Goal: Check status: Check status

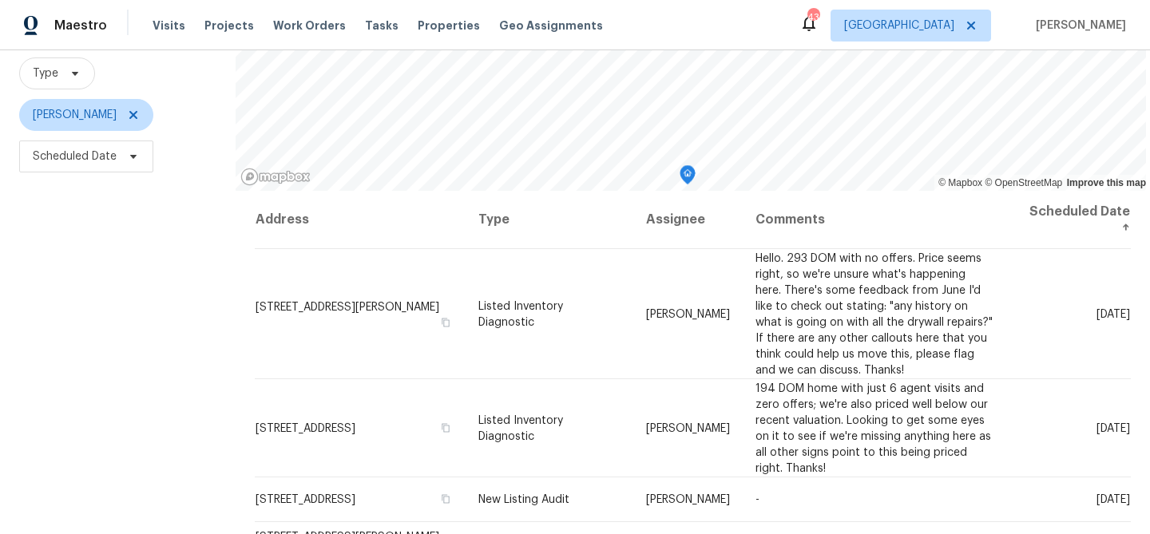
scroll to position [231, 0]
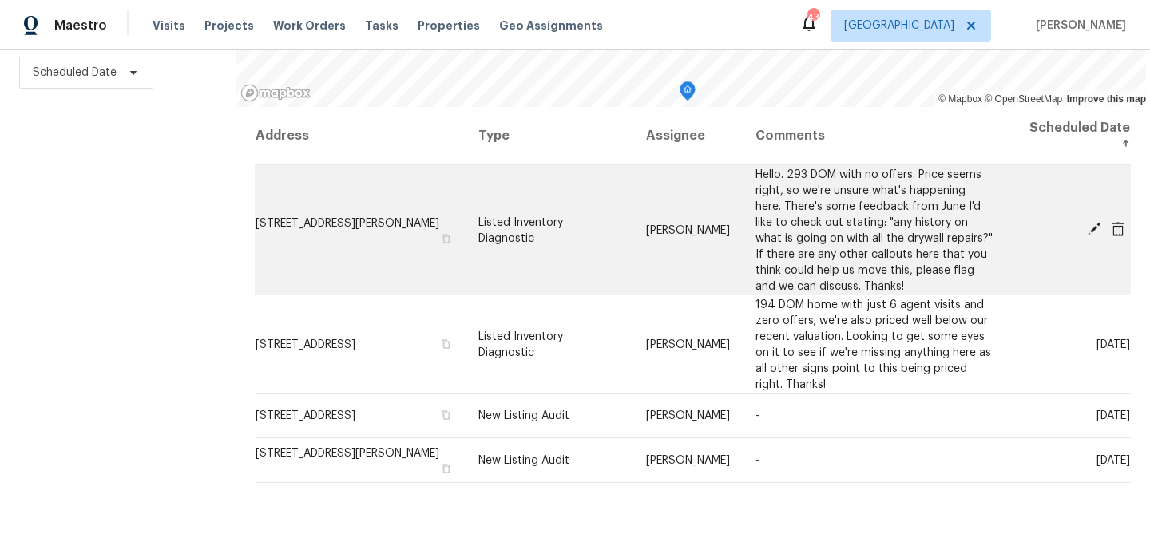
click at [1095, 230] on icon at bounding box center [1094, 229] width 14 height 14
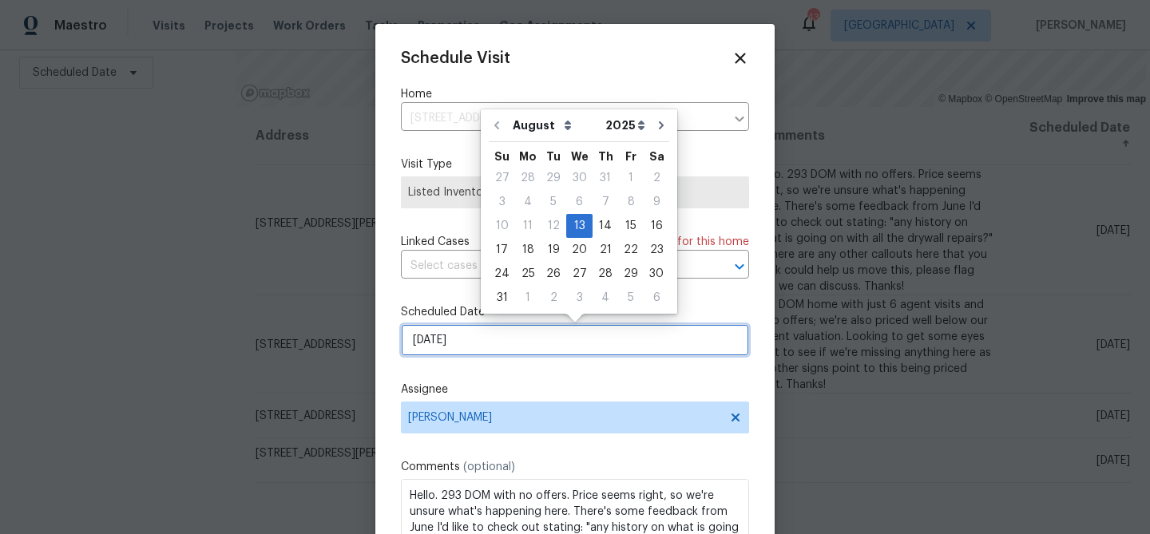
click at [522, 350] on input "[DATE]" at bounding box center [575, 340] width 348 height 32
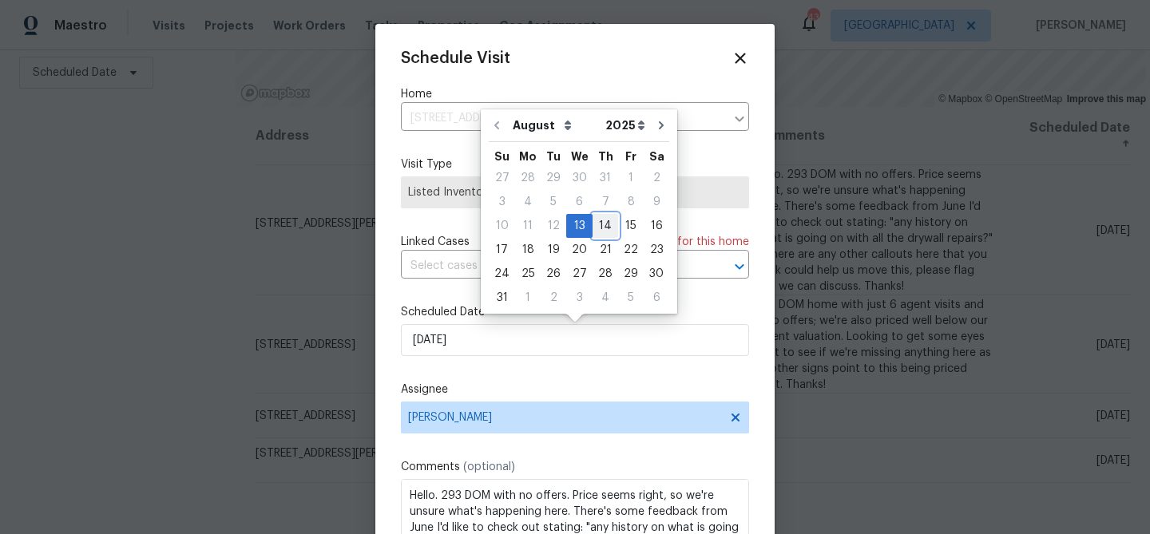
click at [604, 219] on div "14" at bounding box center [605, 226] width 26 height 22
type input "[DATE]"
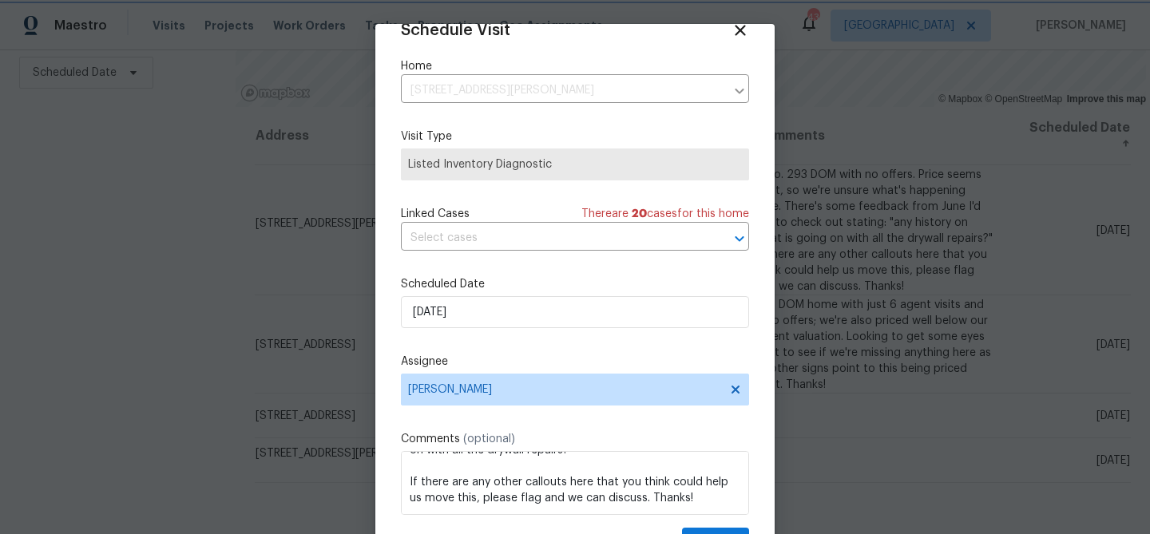
scroll to position [73, 0]
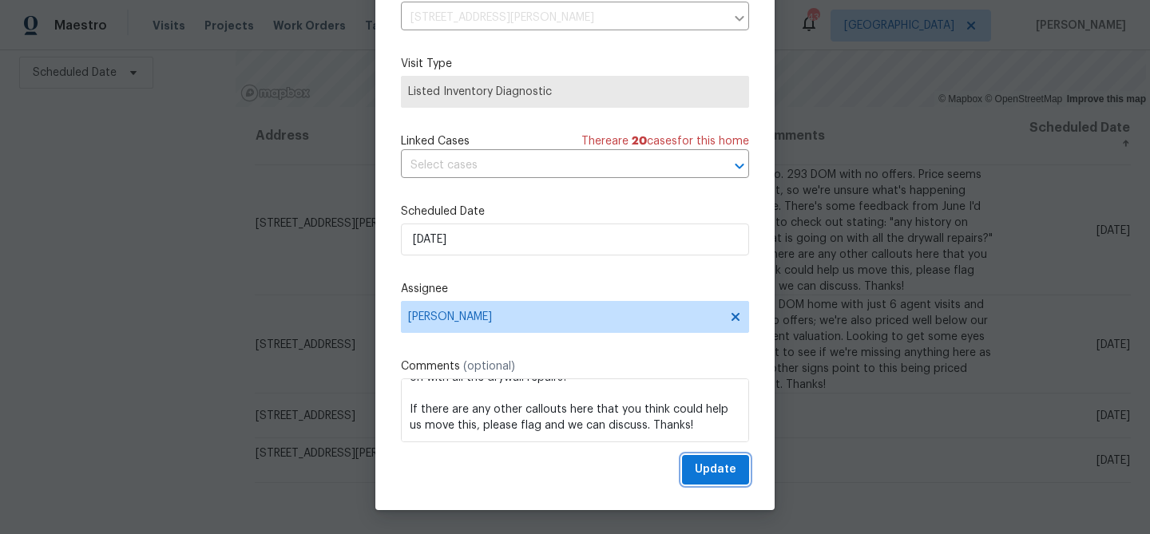
click at [707, 468] on span "Update" at bounding box center [716, 470] width 42 height 20
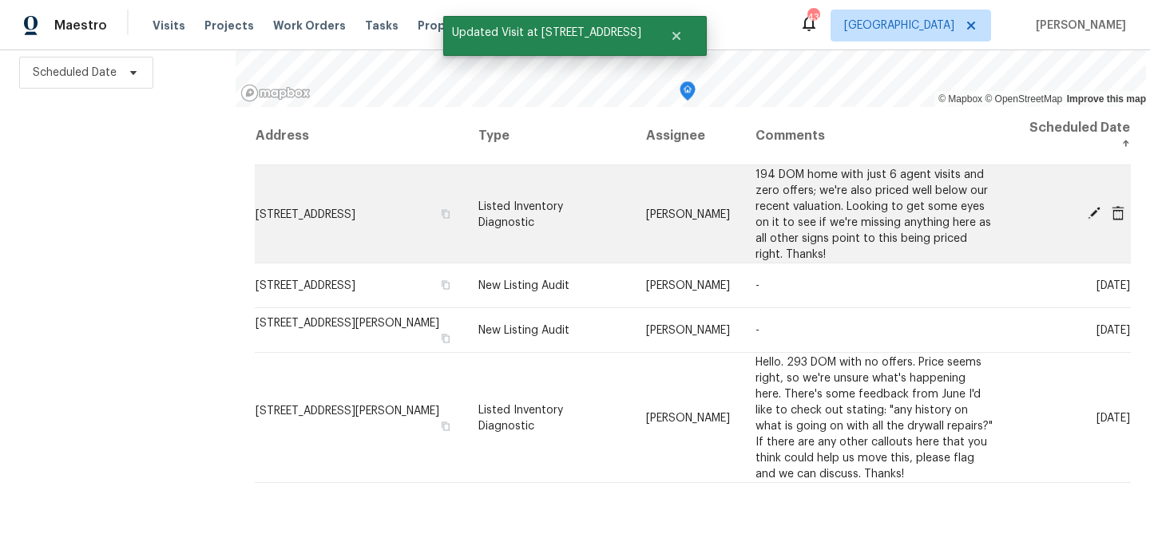
click at [1093, 214] on icon at bounding box center [1093, 213] width 13 height 13
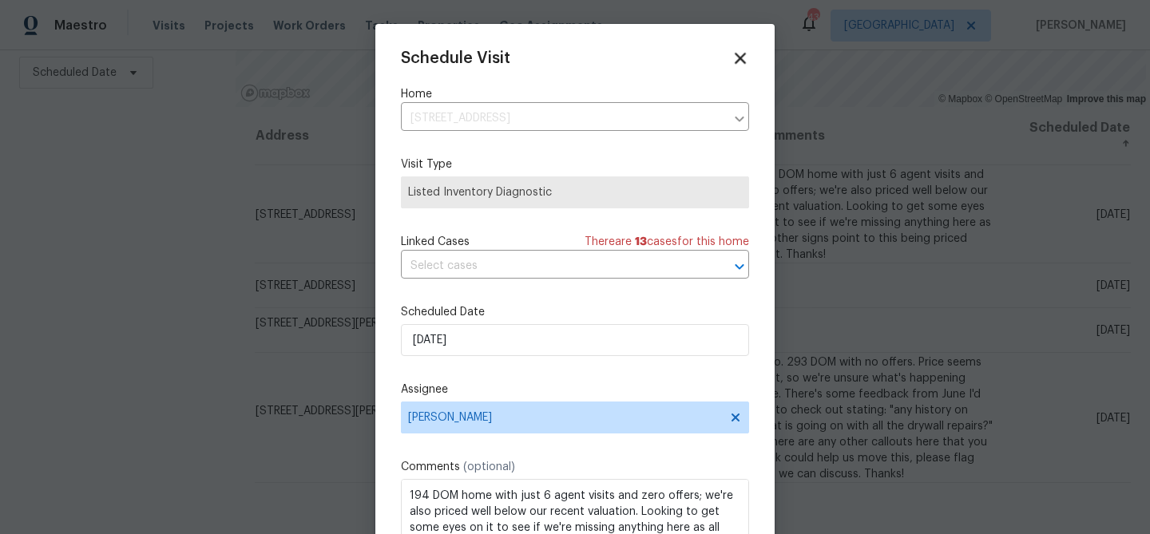
click at [739, 59] on icon at bounding box center [740, 58] width 11 height 11
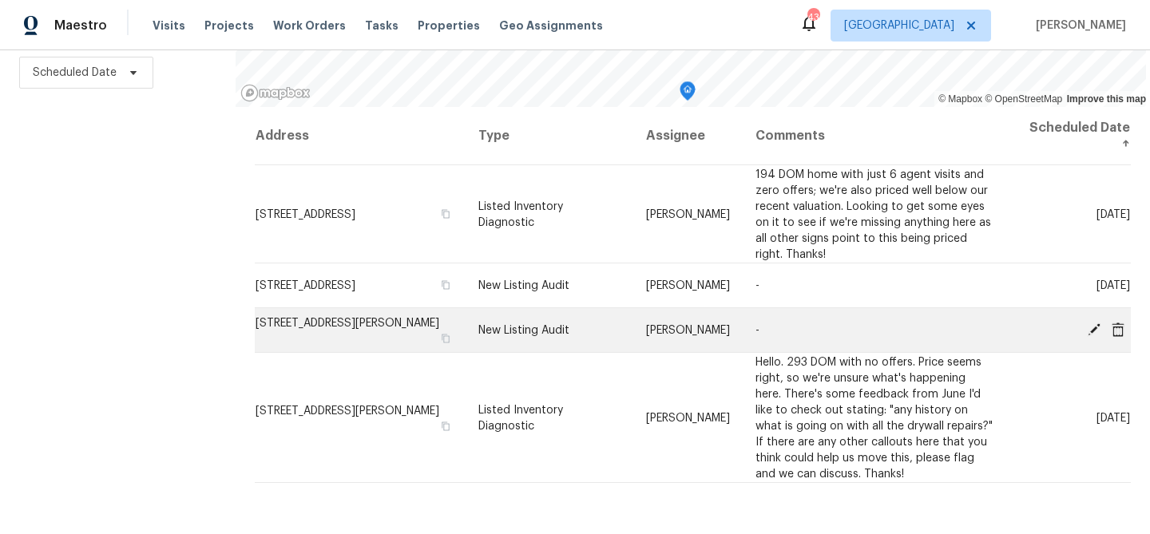
click at [1093, 328] on icon at bounding box center [1093, 329] width 13 height 13
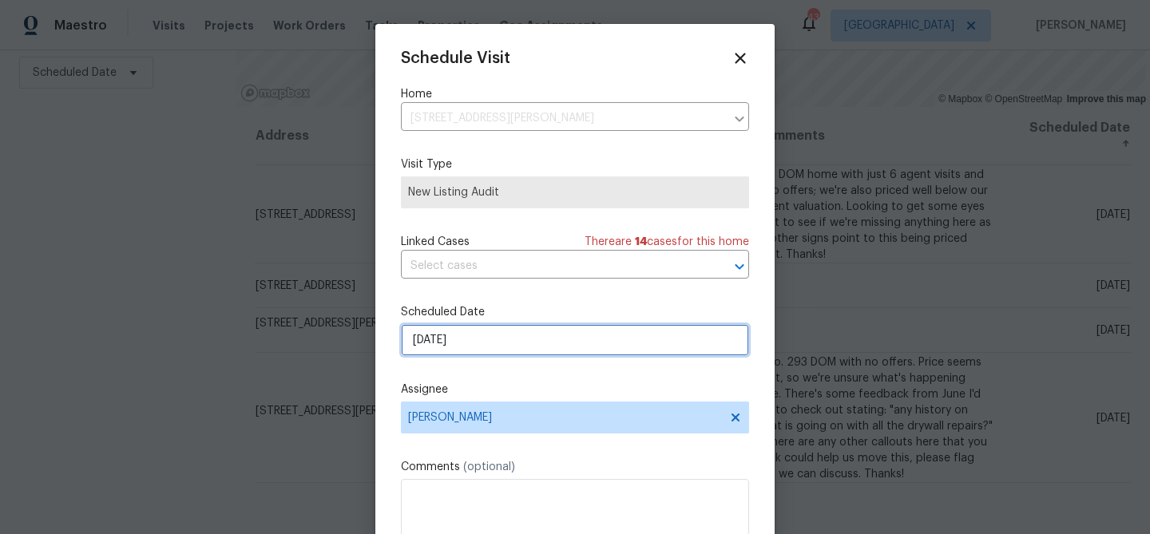
click at [616, 333] on input "[DATE]" at bounding box center [575, 340] width 348 height 32
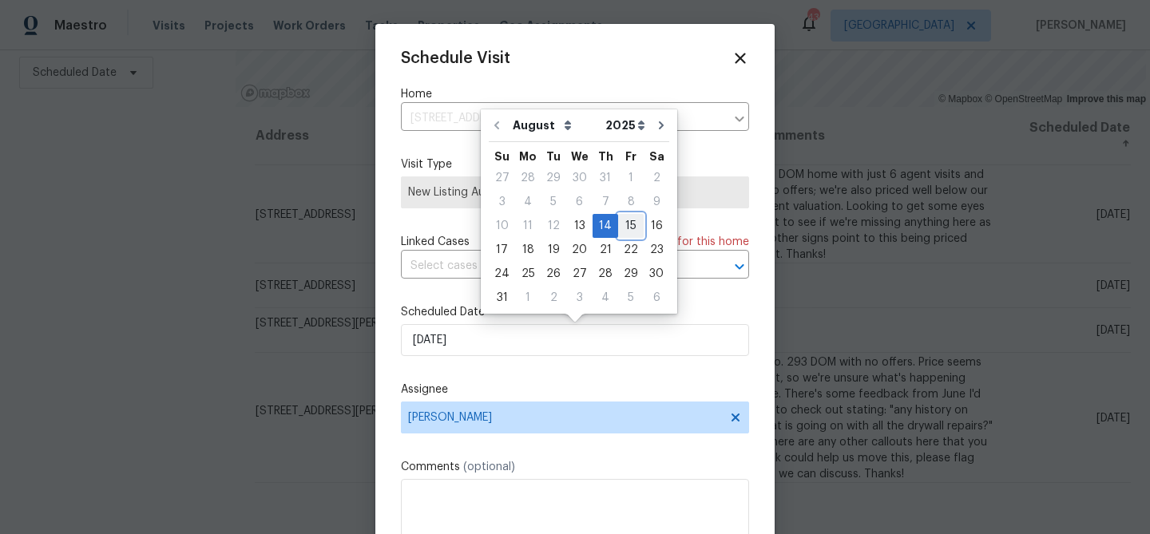
click at [627, 229] on div "15" at bounding box center [631, 226] width 26 height 22
type input "[DATE]"
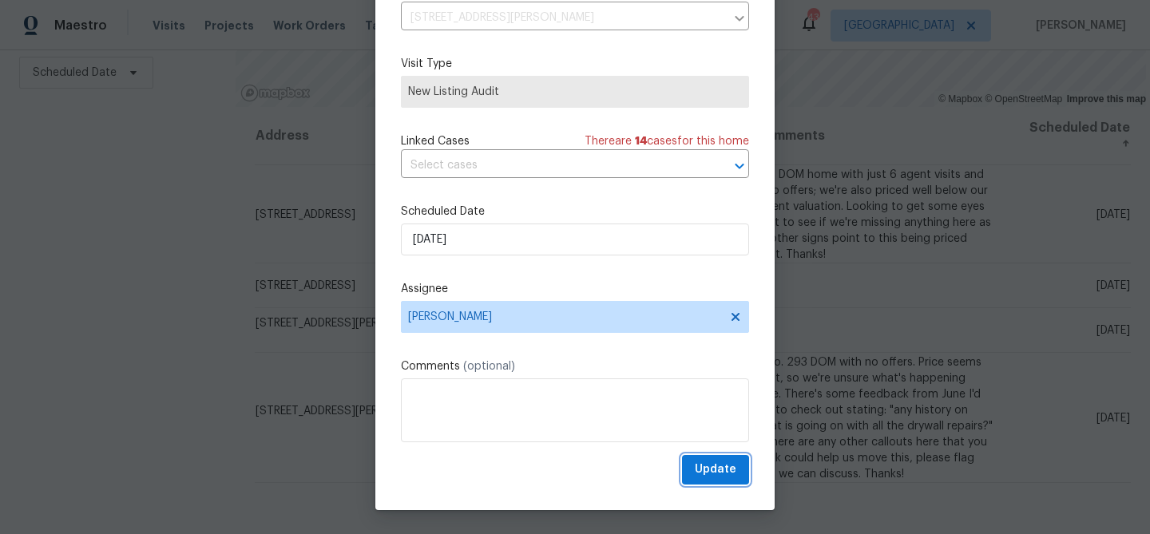
click at [709, 469] on span "Update" at bounding box center [716, 470] width 42 height 20
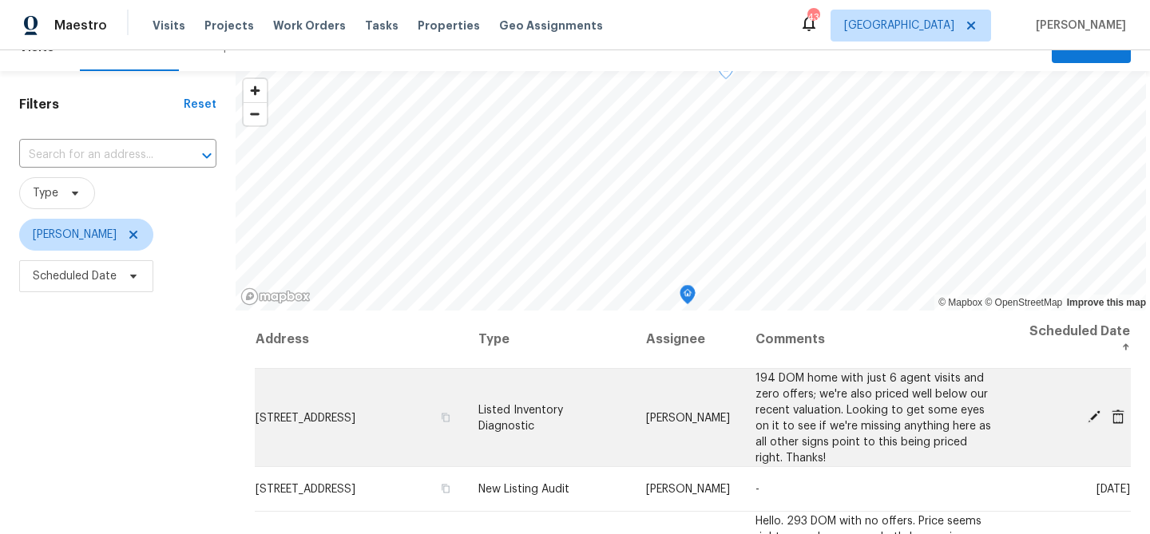
scroll to position [0, 0]
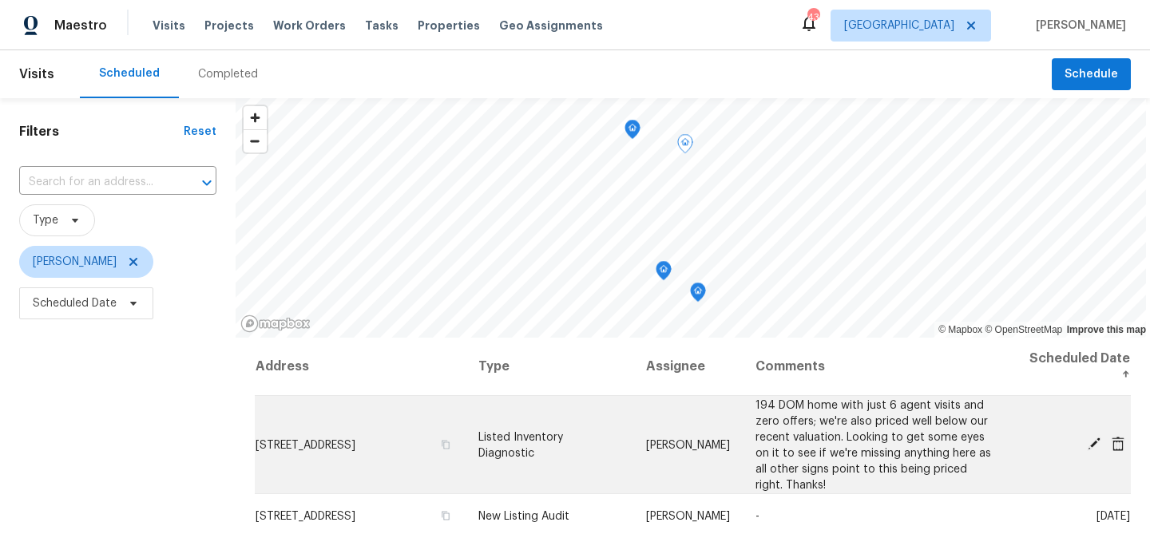
click at [1094, 444] on icon at bounding box center [1093, 444] width 13 height 13
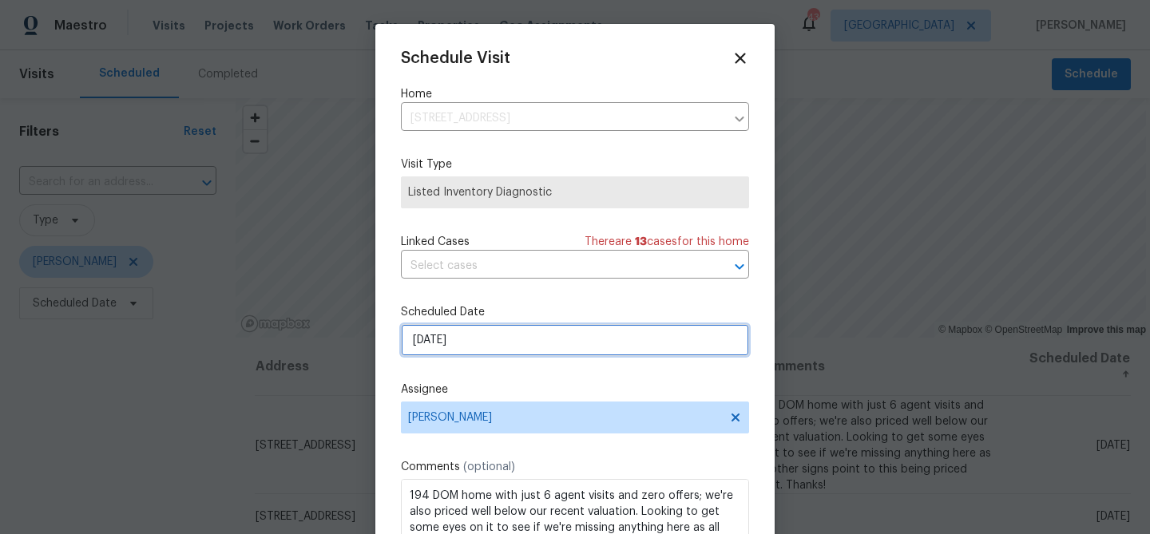
click at [541, 346] on input "[DATE]" at bounding box center [575, 340] width 348 height 32
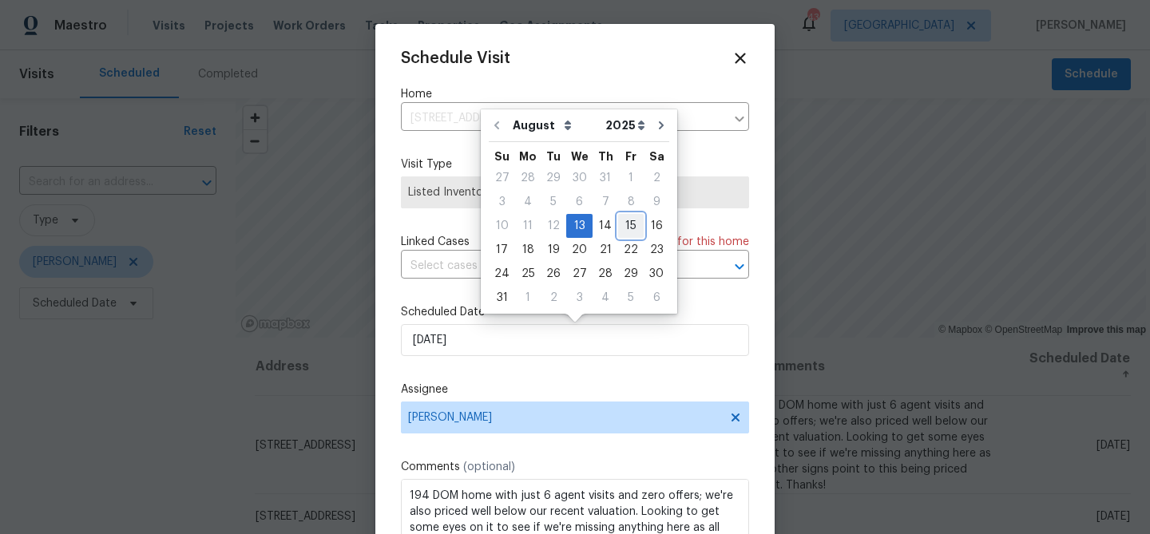
click at [624, 224] on div "15" at bounding box center [631, 226] width 26 height 22
type input "[DATE]"
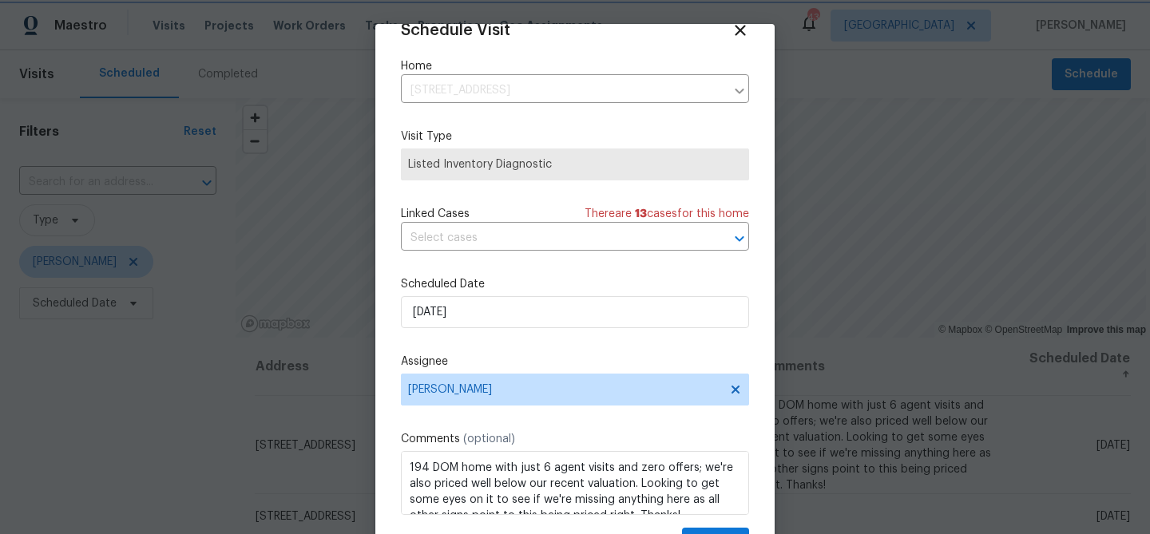
scroll to position [73, 0]
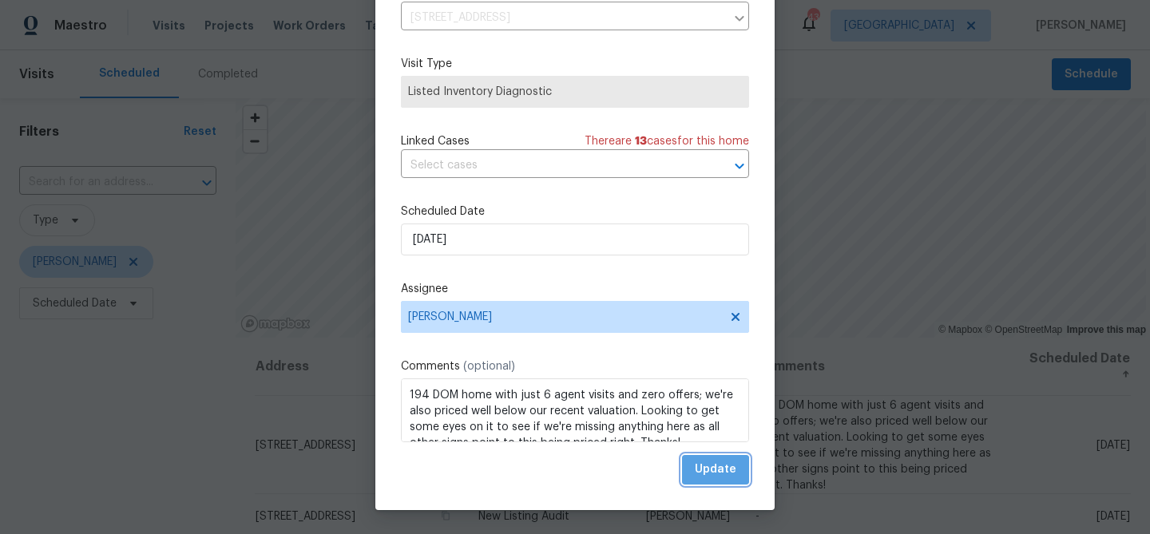
click at [711, 473] on span "Update" at bounding box center [716, 470] width 42 height 20
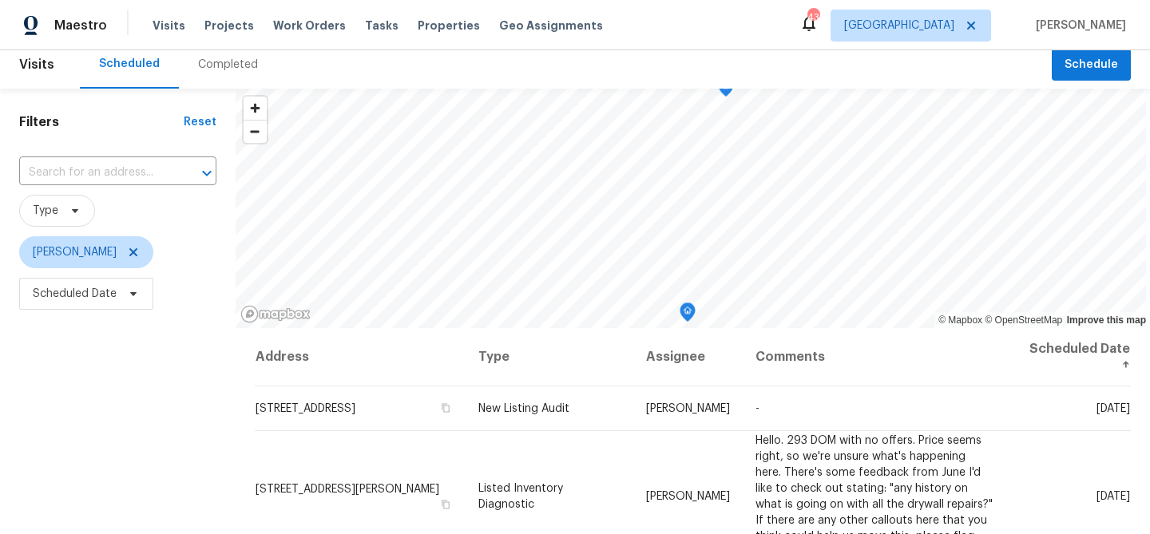
scroll to position [6, 0]
